Goal: Transaction & Acquisition: Purchase product/service

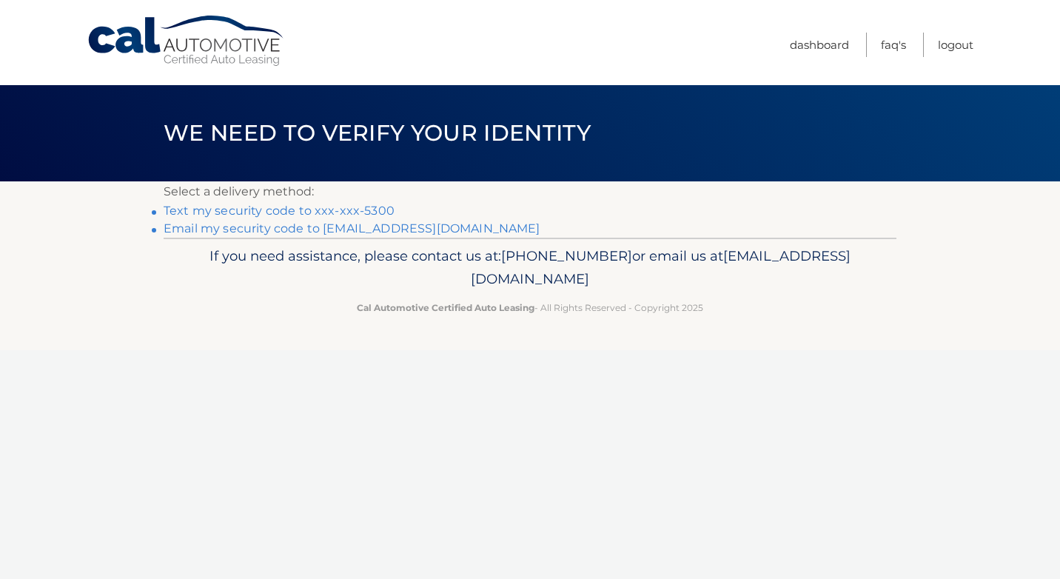
click at [343, 210] on link "Text my security code to xxx-xxx-5300" at bounding box center [279, 211] width 231 height 14
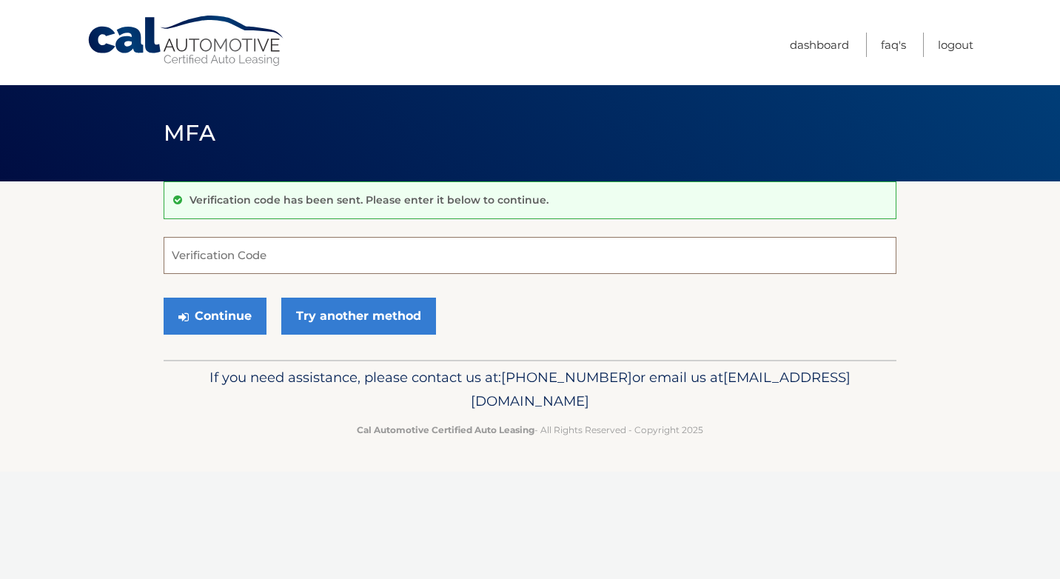
click at [304, 257] on input "Verification Code" at bounding box center [530, 255] width 733 height 37
type input "524746"
click at [222, 314] on button "Continue" at bounding box center [215, 316] width 103 height 37
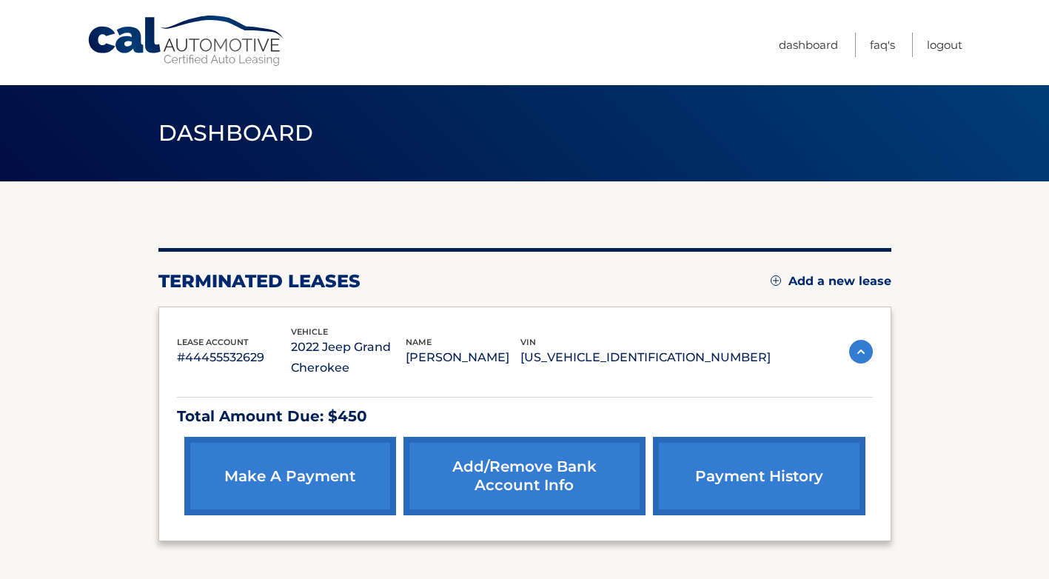
click at [339, 474] on link "make a payment" at bounding box center [290, 476] width 212 height 78
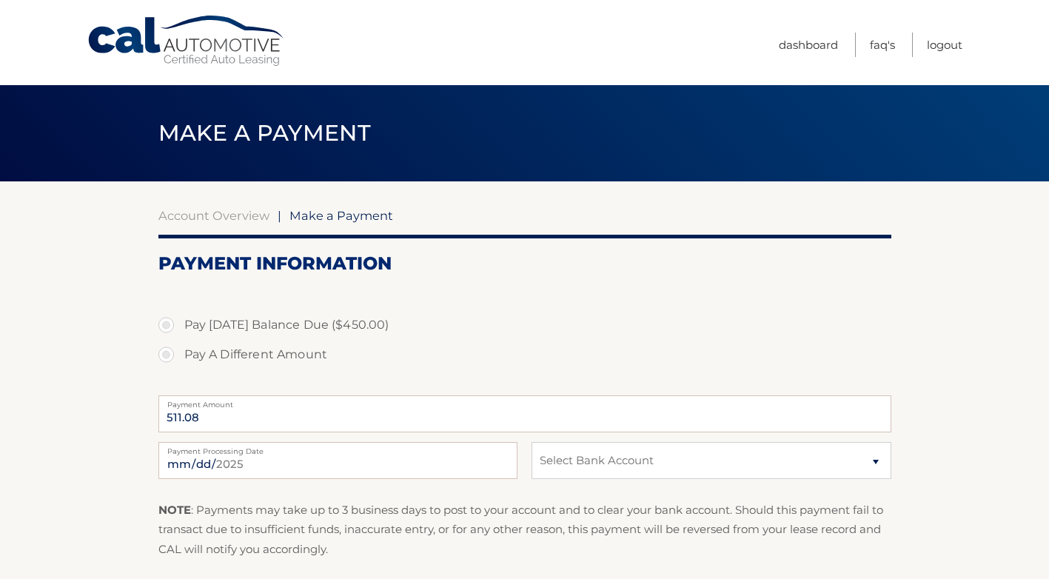
click at [168, 327] on label "Pay Today's Balance Due ($450.00)" at bounding box center [524, 325] width 733 height 30
click at [168, 327] on input "Pay Today's Balance Due ($450.00)" at bounding box center [171, 322] width 15 height 24
radio input "true"
type input "450.00"
click at [232, 460] on input "2025-09-18" at bounding box center [337, 460] width 359 height 37
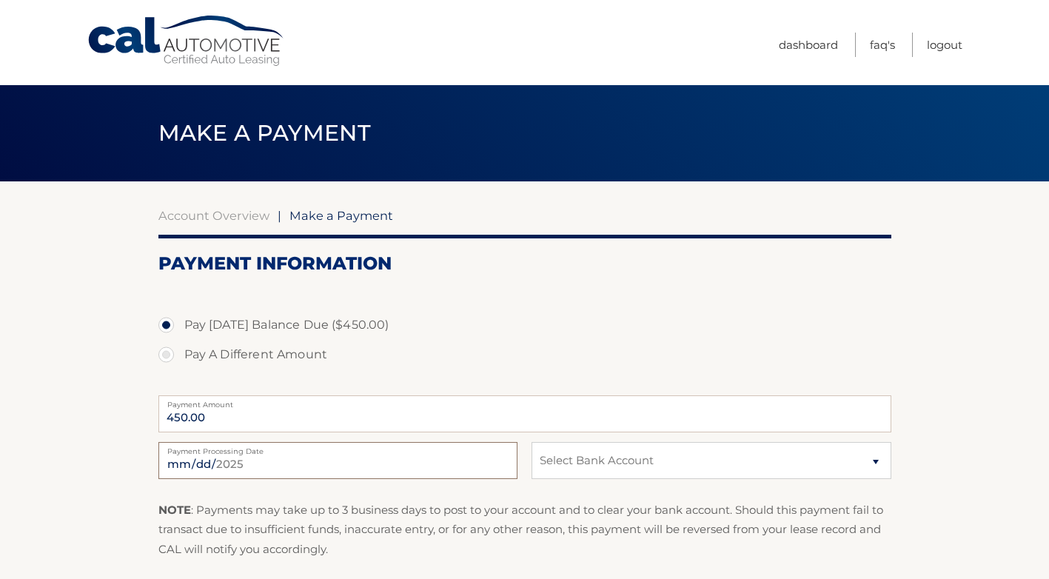
type input "2025-09-26"
click at [874, 463] on select "Select Bank Account Checking BANK OF AMERICA, N.A. *****0247 Checking CITIZENS …" at bounding box center [711, 460] width 359 height 37
select select "MTY2YzA3ZTUtMjY3NS00ZTUwLThkMjktM2FjYWNjY2JhNzUx"
click at [532, 442] on select "Select Bank Account Checking BANK OF AMERICA, N.A. *****0247 Checking CITIZENS …" at bounding box center [711, 460] width 359 height 37
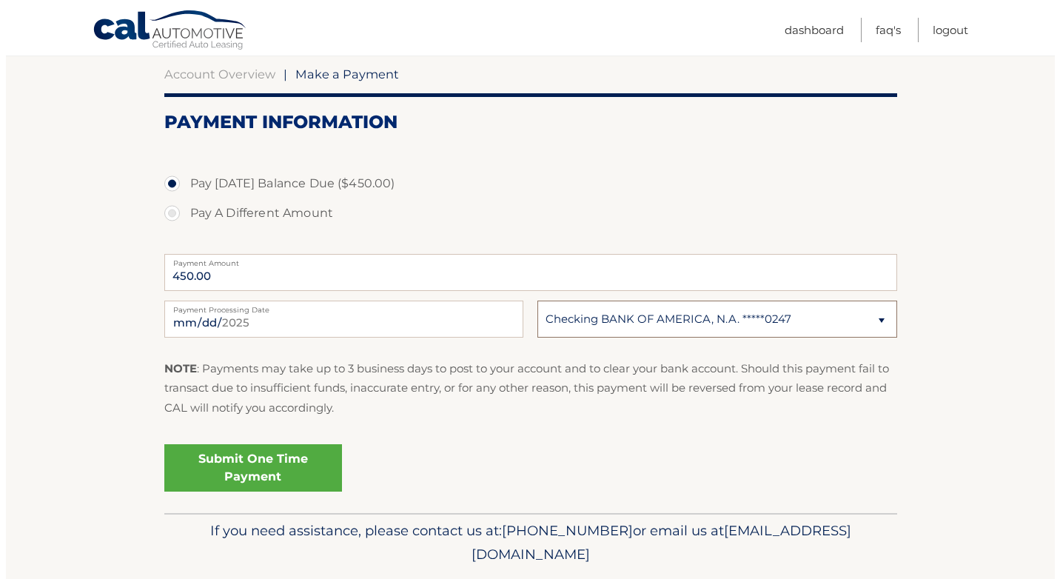
scroll to position [148, 0]
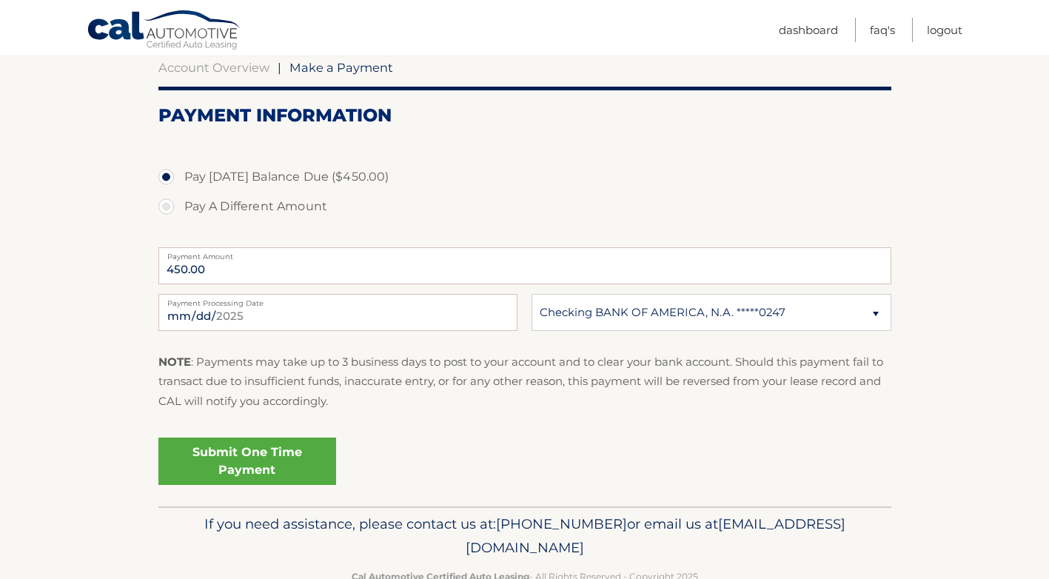
click at [264, 459] on link "Submit One Time Payment" at bounding box center [247, 461] width 178 height 47
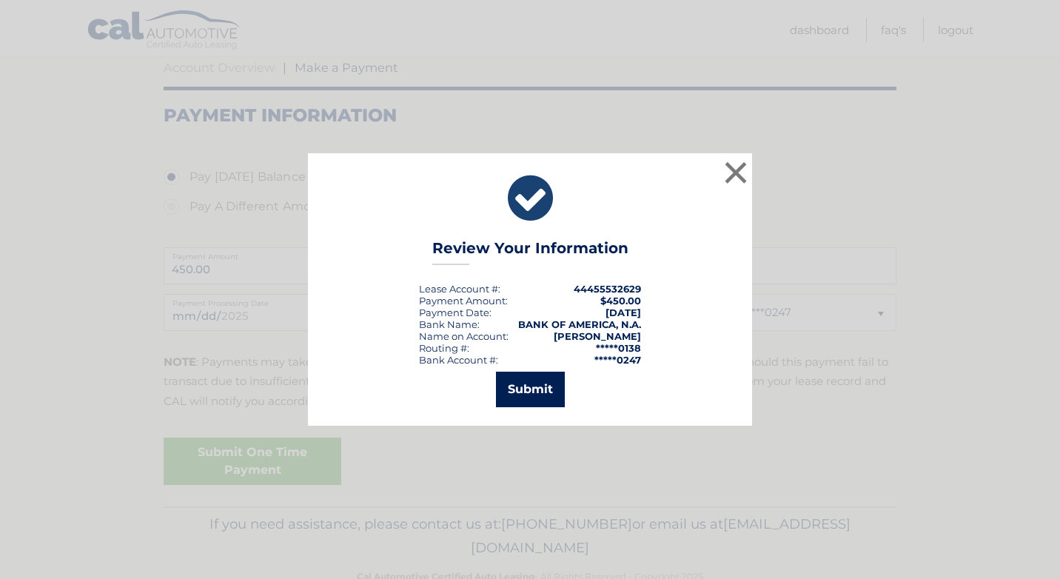
click at [509, 398] on button "Submit" at bounding box center [530, 390] width 69 height 36
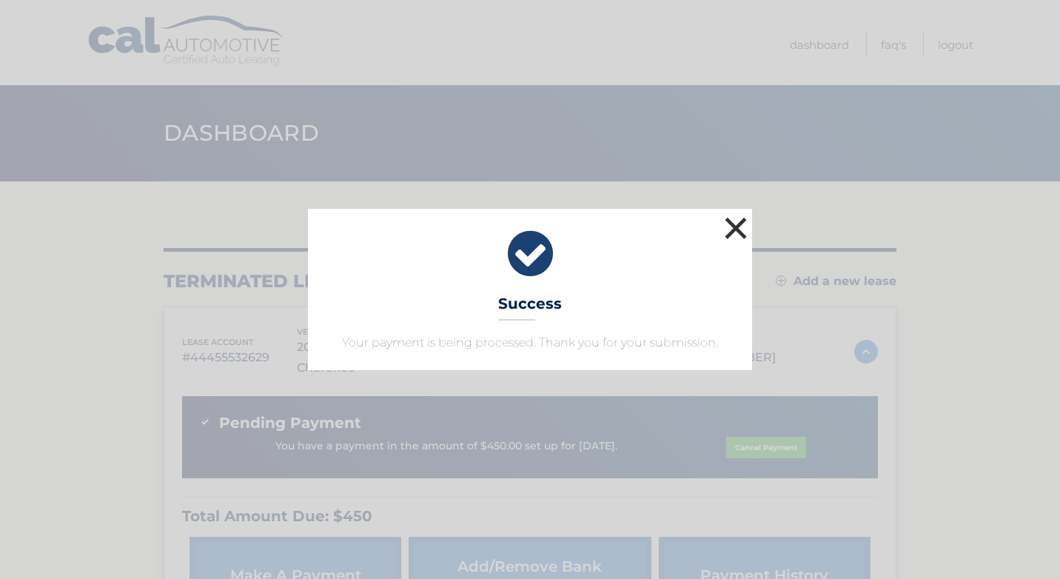
click at [734, 230] on button "×" at bounding box center [736, 228] width 30 height 30
